Goal: Transaction & Acquisition: Purchase product/service

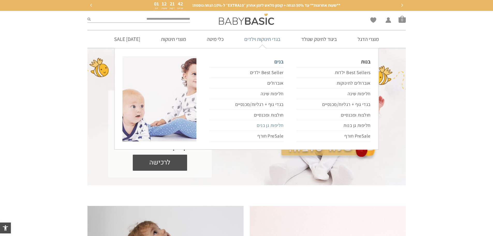
click at [273, 126] on link "חליפות גן בנים" at bounding box center [246, 125] width 74 height 11
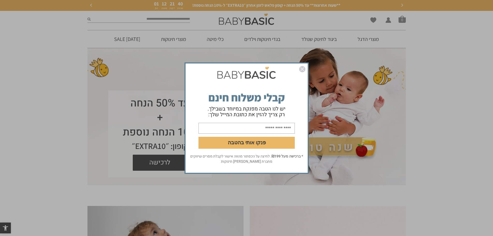
click at [303, 69] on img "סגור" at bounding box center [302, 69] width 6 height 6
